Goal: Book appointment/travel/reservation

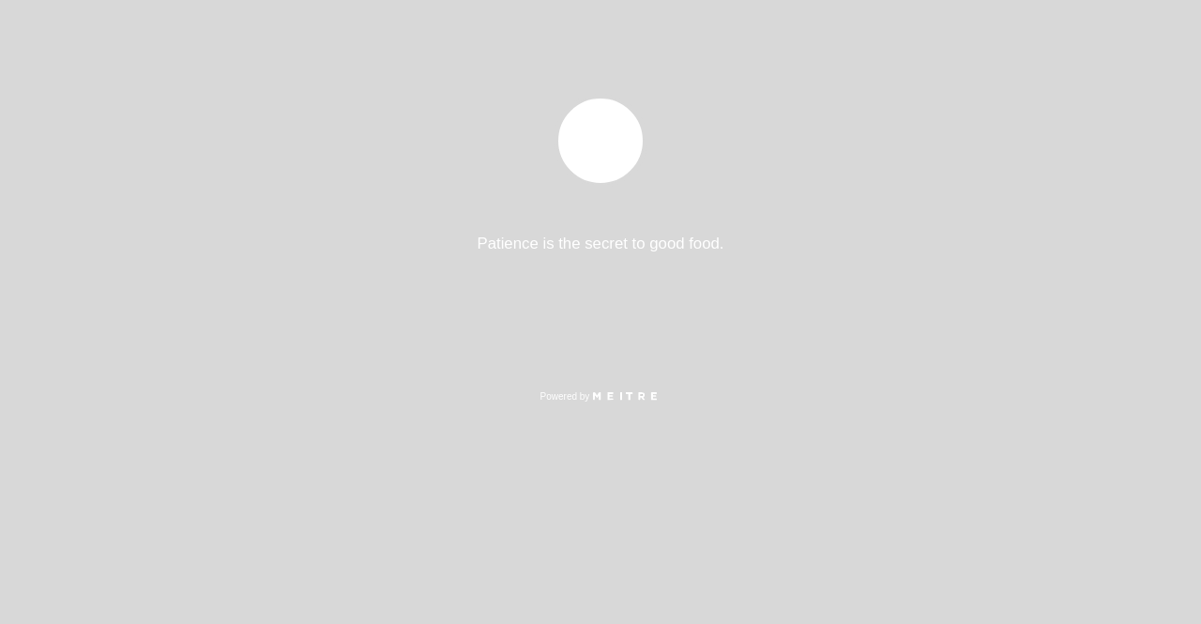
select select "es"
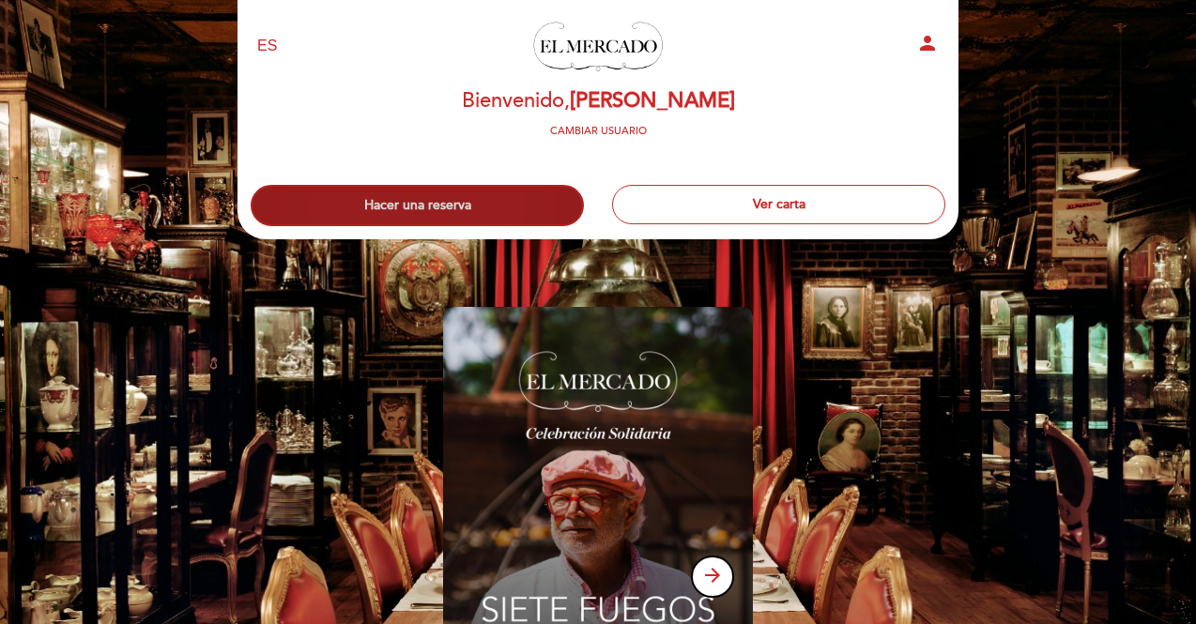
click at [507, 202] on button "Hacer una reserva" at bounding box center [417, 205] width 333 height 41
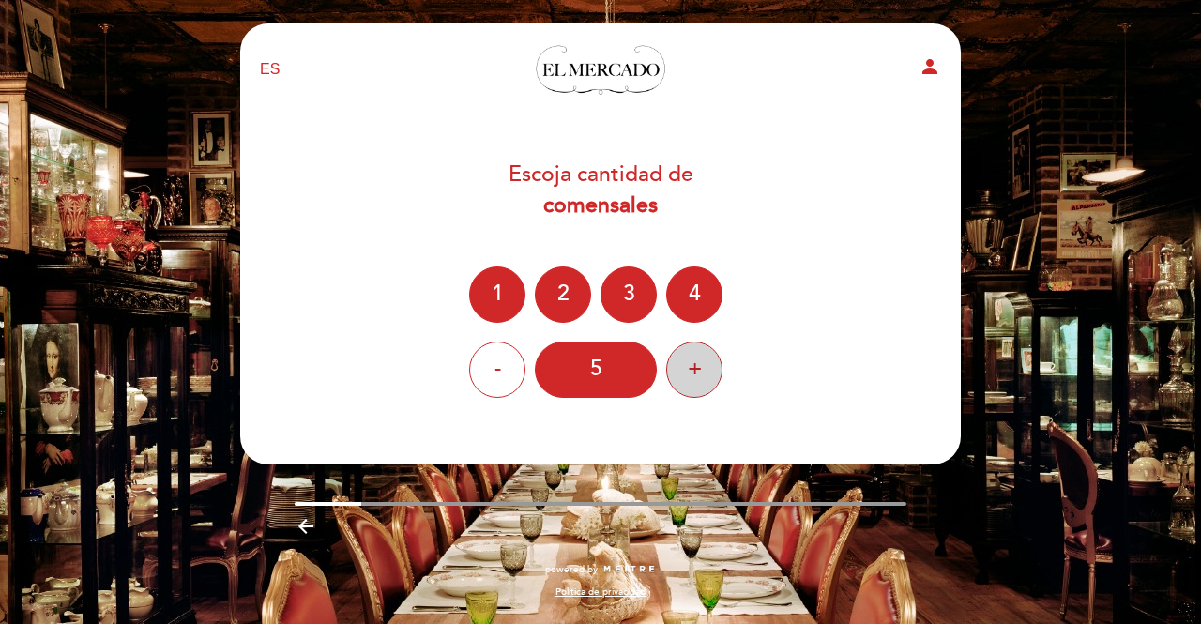
click at [698, 359] on div "+" at bounding box center [694, 370] width 56 height 56
click at [827, 252] on div "Escoja cantidad de comensales 1 2 3 4 - 6 +" at bounding box center [600, 279] width 723 height 238
drag, startPoint x: 357, startPoint y: 502, endPoint x: 541, endPoint y: 498, distance: 184.0
click at [539, 498] on div "EN ES PT El Mercado person [GEOGRAPHIC_DATA] Bienvenido, [PERSON_NAME] Cambiar …" at bounding box center [600, 320] width 749 height 594
drag, startPoint x: 561, startPoint y: 497, endPoint x: 572, endPoint y: 494, distance: 11.0
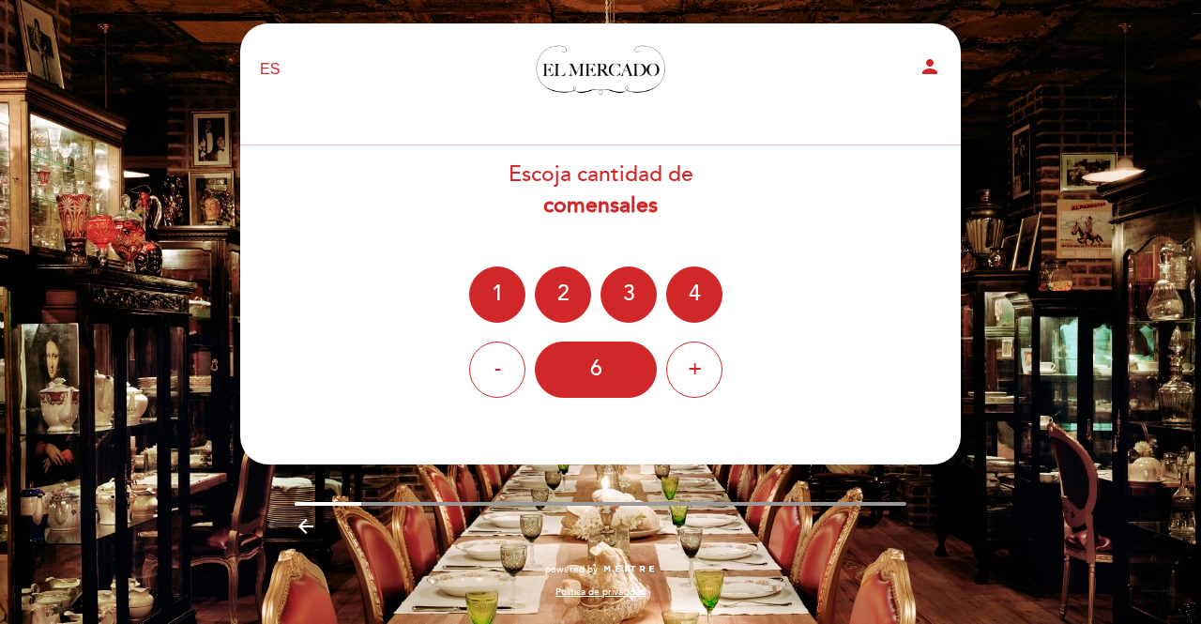
click at [566, 498] on div "EN ES PT El Mercado person [GEOGRAPHIC_DATA] Bienvenido, [PERSON_NAME] Cambiar …" at bounding box center [600, 320] width 749 height 594
click at [572, 494] on div "EN ES PT El Mercado person [GEOGRAPHIC_DATA] Bienvenido, [PERSON_NAME] Cambiar …" at bounding box center [600, 320] width 749 height 594
click at [306, 526] on icon "arrow_backward" at bounding box center [306, 526] width 23 height 23
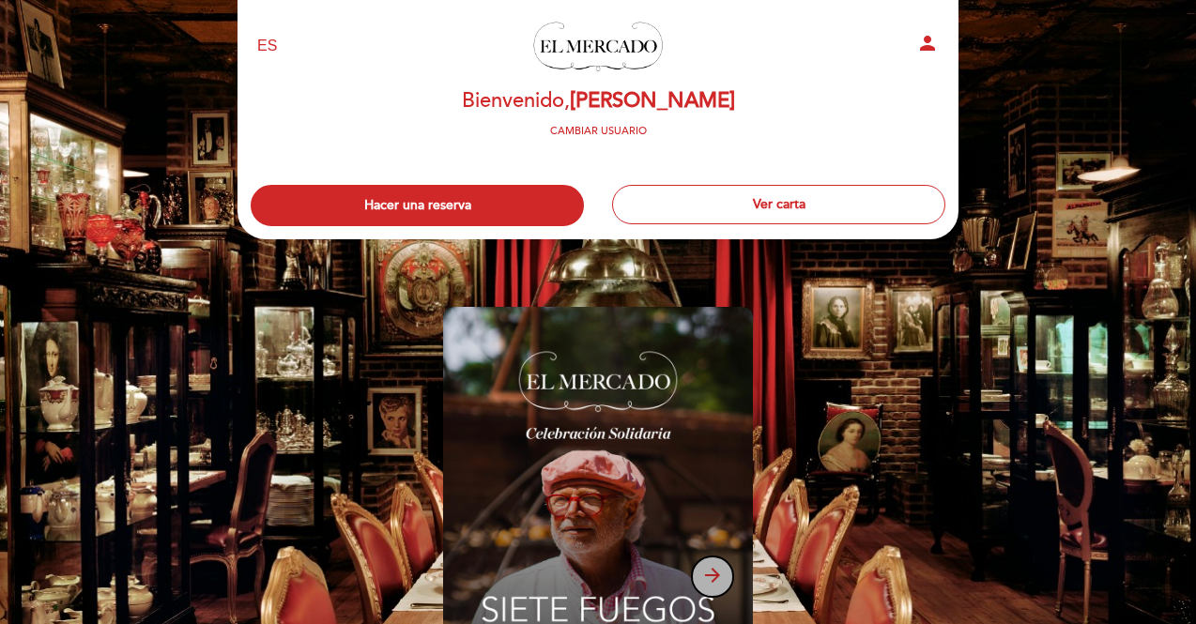
click at [711, 582] on icon "arrow_forward" at bounding box center [712, 575] width 23 height 23
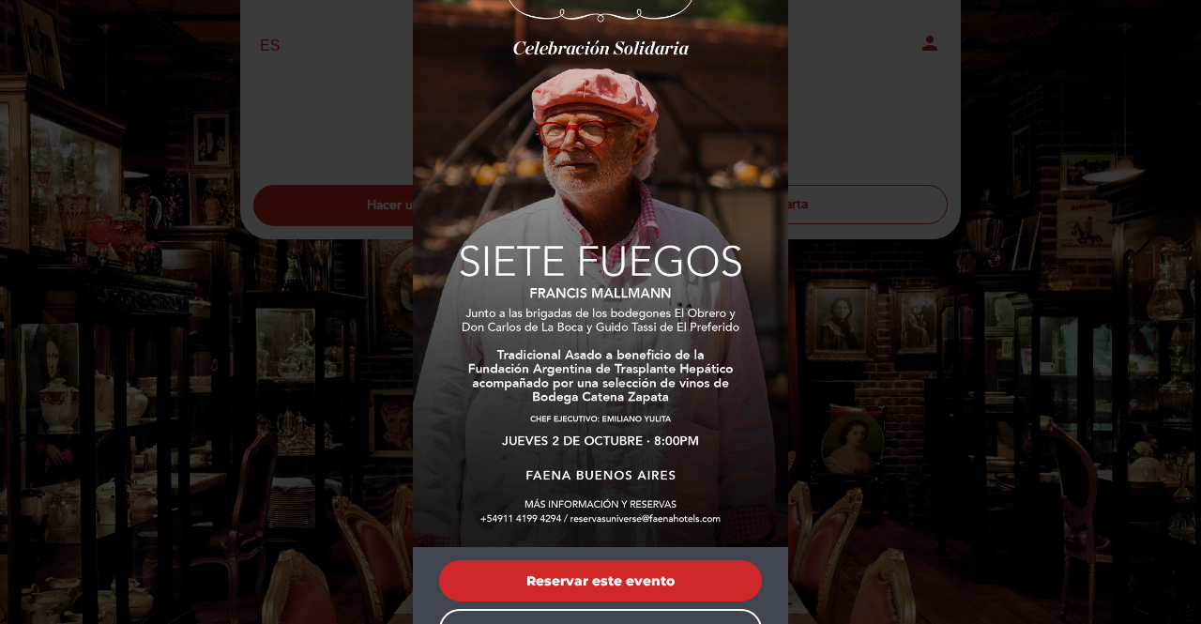
scroll to position [186, 0]
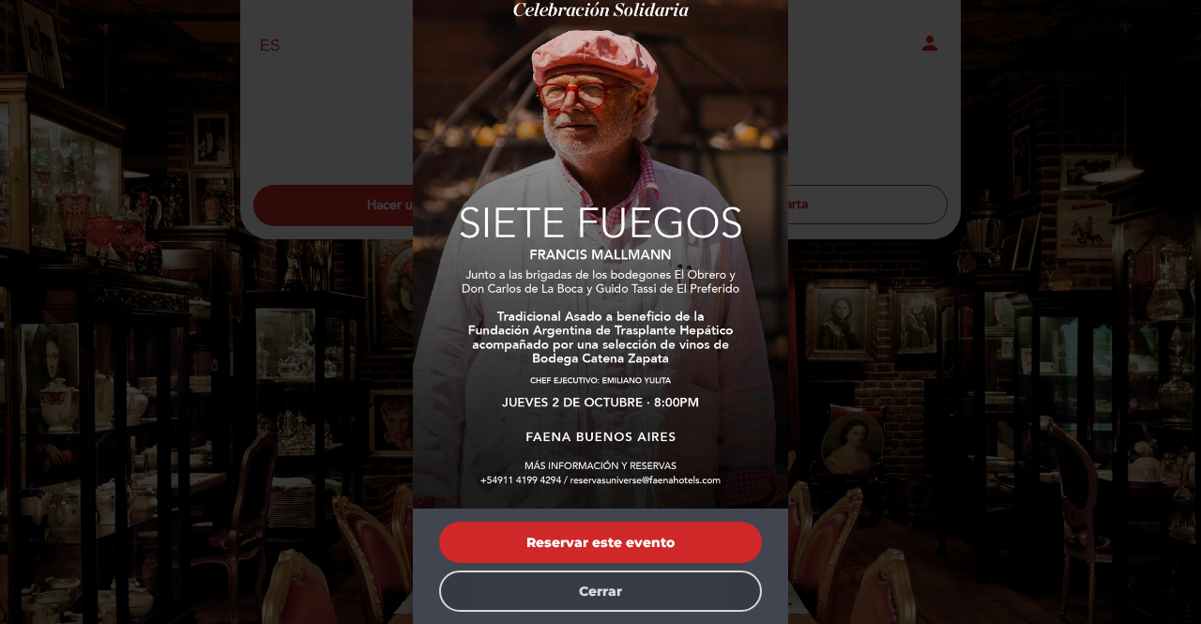
click at [656, 602] on button "Cerrar" at bounding box center [600, 591] width 323 height 41
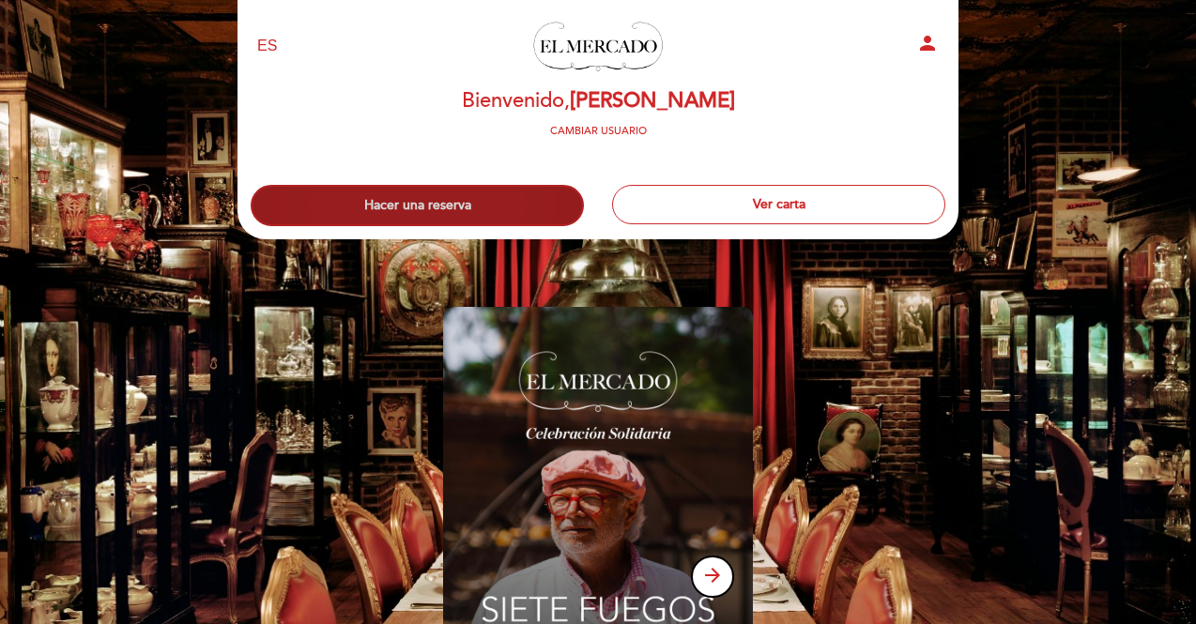
click at [405, 213] on button "Hacer una reserva" at bounding box center [417, 205] width 333 height 41
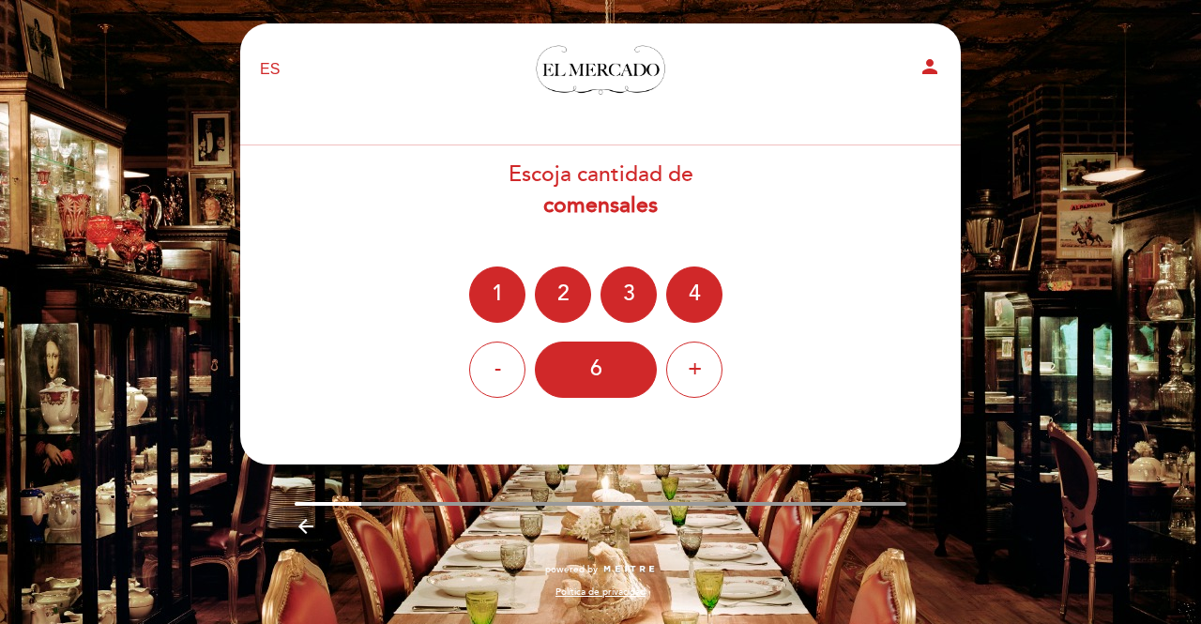
click at [800, 223] on div "Escoja cantidad de comensales 1 2 3 4 - 6 +" at bounding box center [600, 279] width 723 height 238
click at [928, 70] on icon "person" at bounding box center [930, 66] width 23 height 23
select select "es"
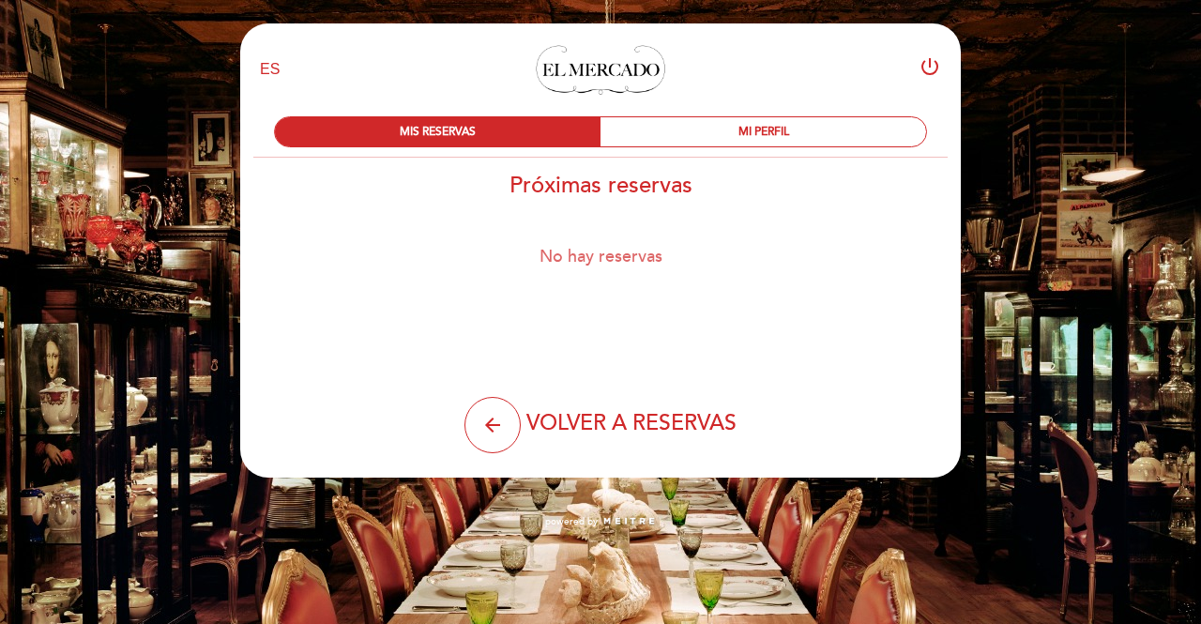
click at [608, 195] on h2 "Próximas reservas" at bounding box center [600, 185] width 723 height 27
click at [667, 344] on div "Próximas reservas No hay reservas arrow_back VOLVER A RESERVAS" at bounding box center [600, 313] width 723 height 282
click at [601, 185] on h2 "Próximas reservas" at bounding box center [600, 185] width 723 height 27
click at [601, 428] on span "VOLVER A RESERVAS" at bounding box center [631, 423] width 210 height 26
drag, startPoint x: 601, startPoint y: 428, endPoint x: 601, endPoint y: 418, distance: 10.3
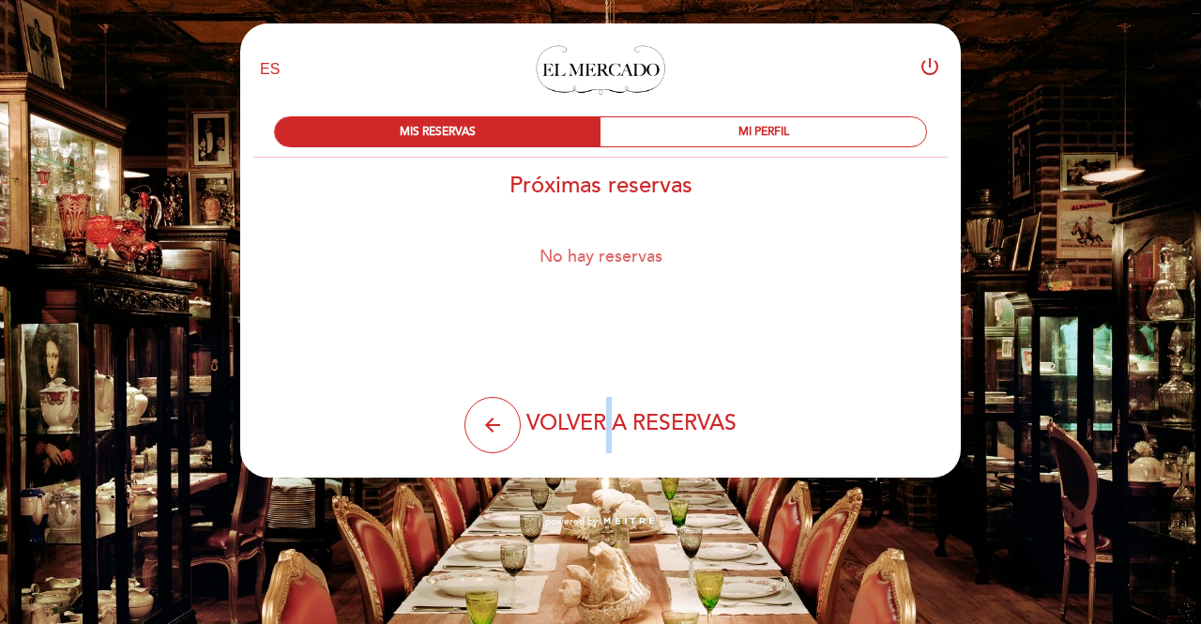
click at [602, 427] on span "VOLVER A RESERVAS" at bounding box center [631, 423] width 210 height 26
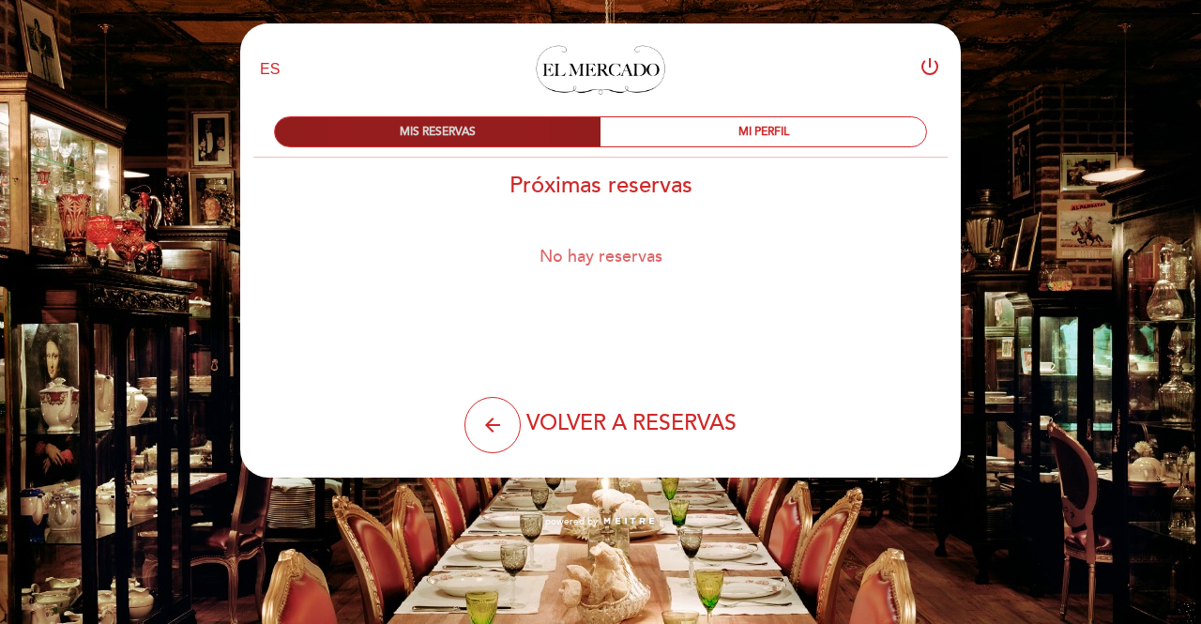
click at [445, 132] on div "MIS RESERVAS" at bounding box center [438, 131] width 326 height 29
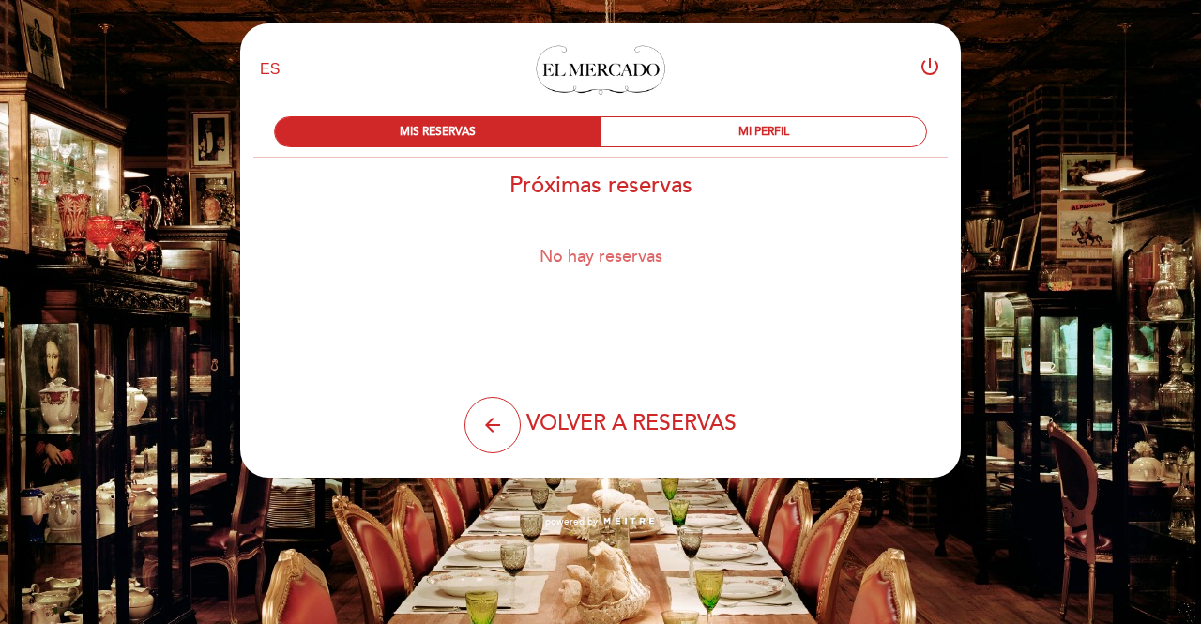
click at [672, 191] on h2 "Próximas reservas" at bounding box center [600, 185] width 723 height 27
click at [262, 76] on select "EN ES PT" at bounding box center [271, 70] width 22 height 22
drag, startPoint x: 270, startPoint y: 70, endPoint x: 281, endPoint y: 72, distance: 10.5
click at [272, 69] on select "EN ES PT" at bounding box center [271, 70] width 22 height 22
click at [618, 379] on div "arrow_back VOLVER A RESERVAS" at bounding box center [600, 414] width 448 height 80
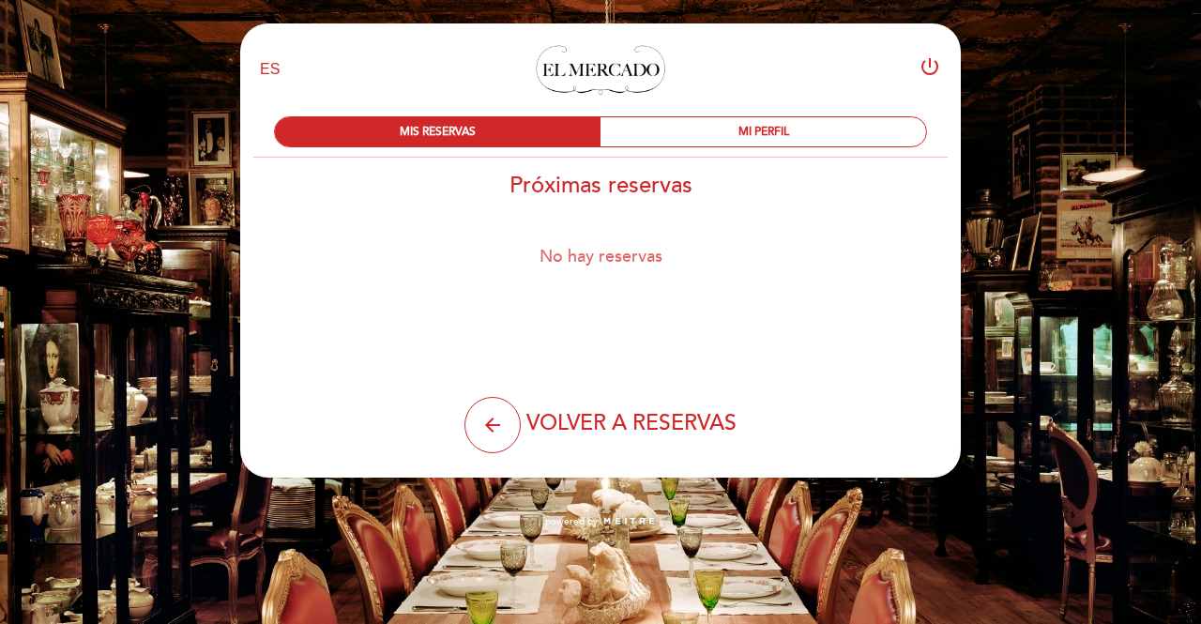
click at [612, 258] on div "No hay reservas" at bounding box center [600, 256] width 723 height 21
click at [474, 181] on h2 "Próximas reservas" at bounding box center [600, 185] width 723 height 27
